Goal: Navigation & Orientation: Go to known website

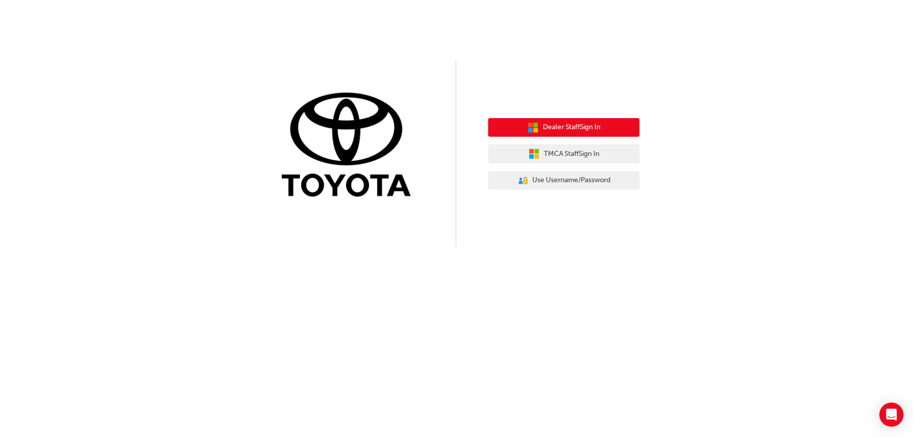
click at [614, 126] on button "Dealer Staff Sign In" at bounding box center [563, 127] width 151 height 19
click at [543, 132] on span "Dealer Staff Sign In" at bounding box center [572, 128] width 58 height 12
